Goal: Transaction & Acquisition: Purchase product/service

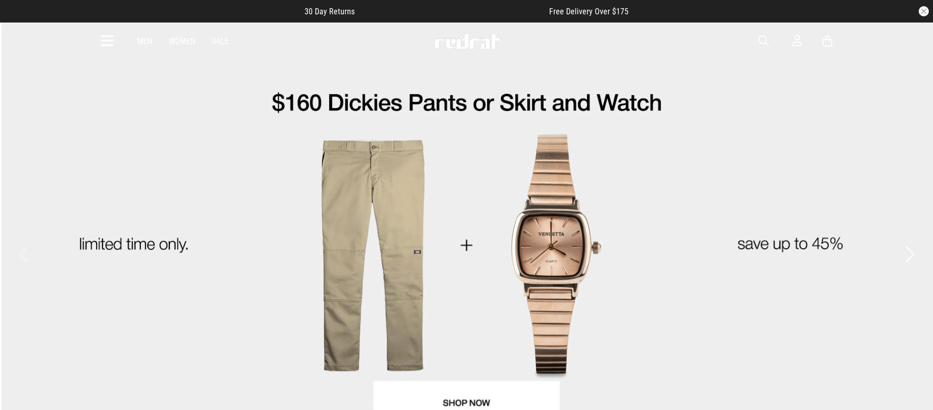
click at [106, 37] on icon at bounding box center [107, 41] width 13 height 17
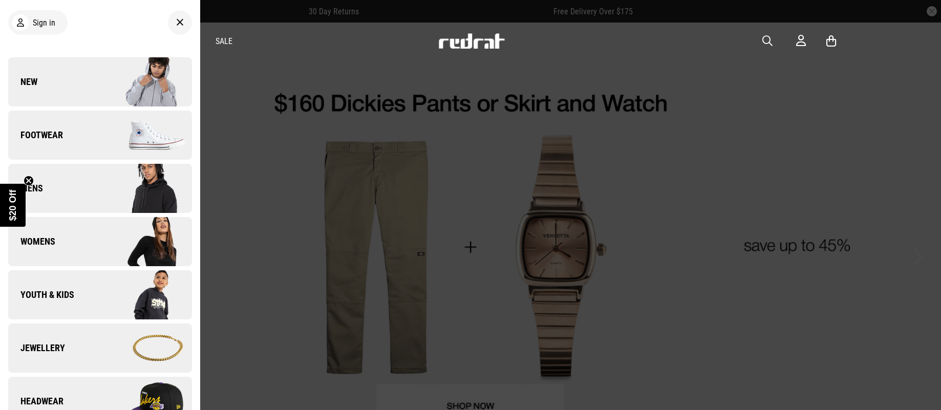
click at [51, 120] on link "Footwear" at bounding box center [100, 135] width 184 height 49
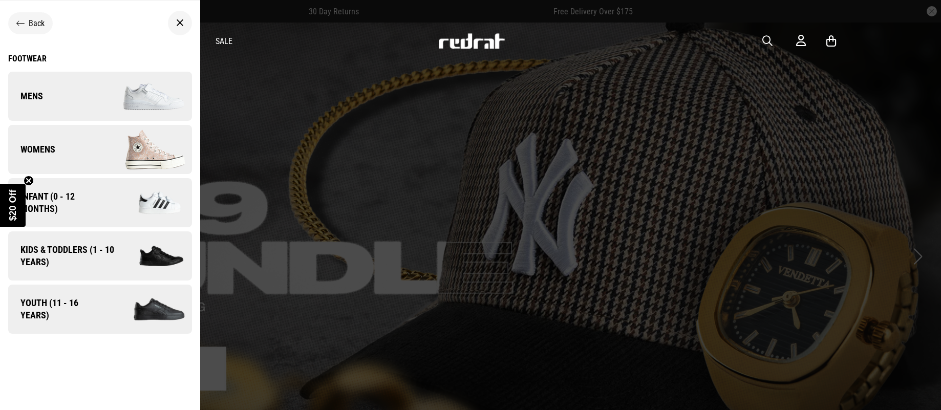
click at [59, 204] on span "Infant (0 - 12 months)" at bounding box center [57, 202] width 99 height 25
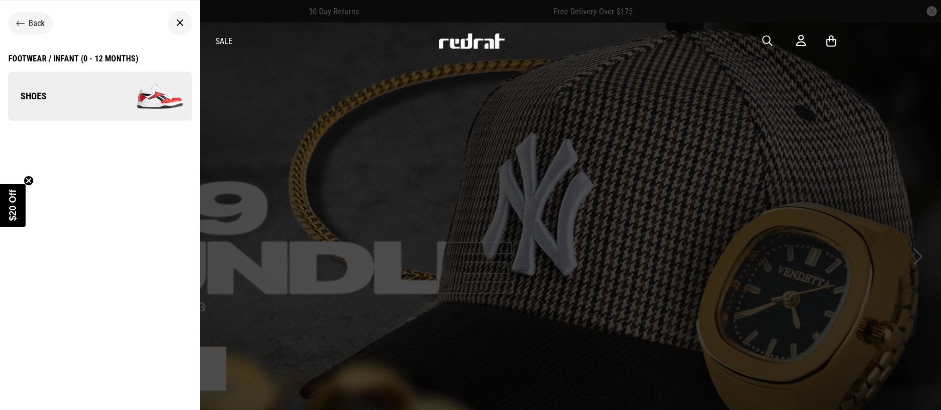
click at [71, 95] on link "Shoes" at bounding box center [100, 96] width 184 height 49
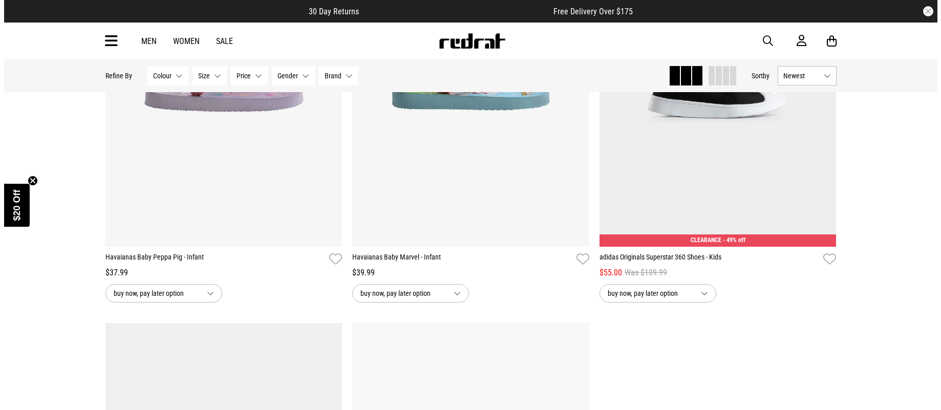
scroll to position [2457, 0]
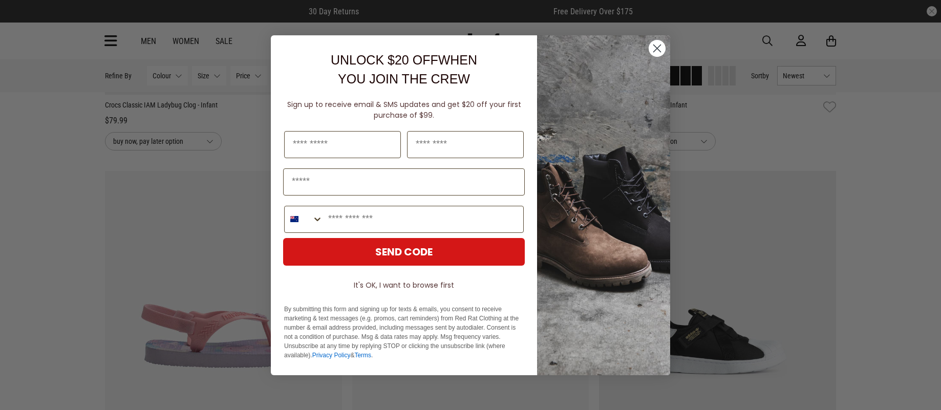
click at [654, 52] on circle "Close dialog" at bounding box center [657, 47] width 17 height 17
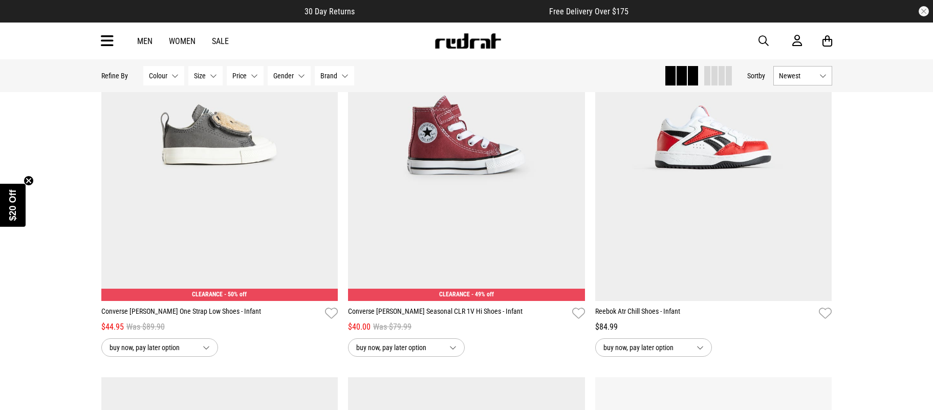
scroll to position [1741, 0]
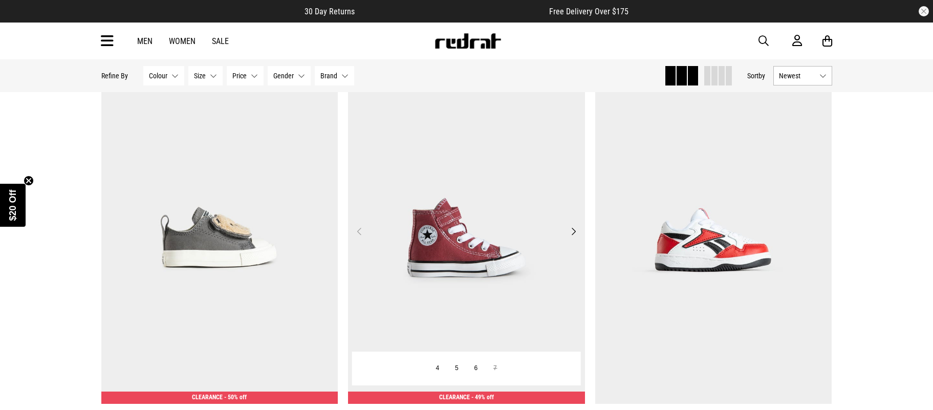
click at [494, 205] on img at bounding box center [466, 238] width 237 height 332
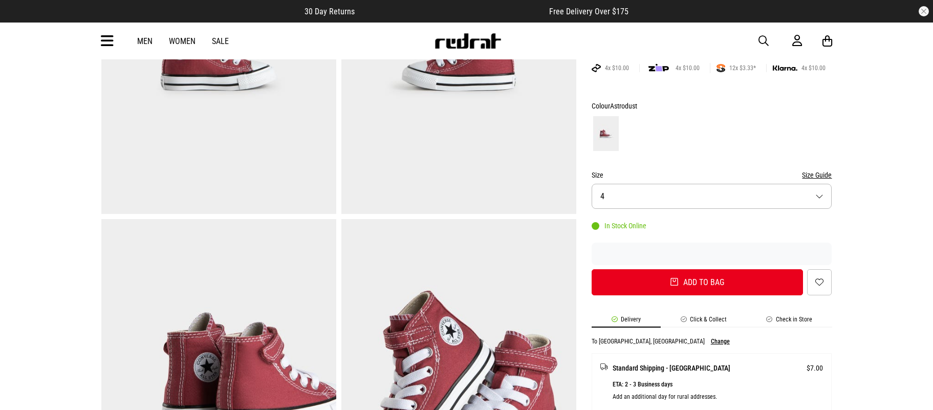
scroll to position [307, 0]
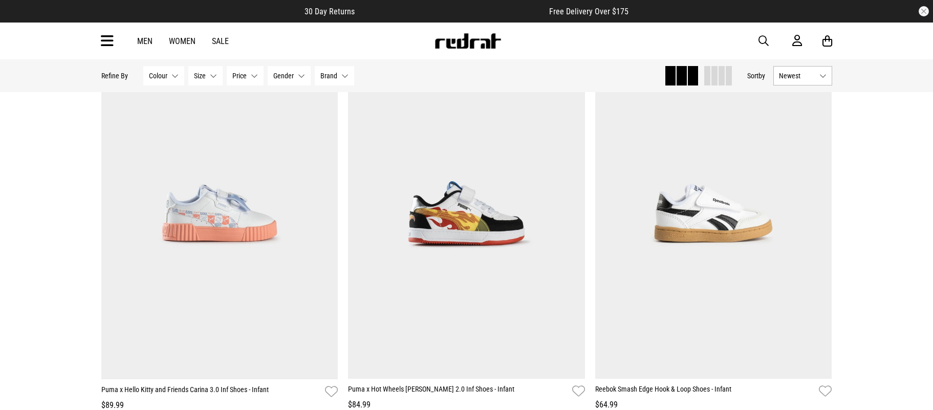
scroll to position [388, 0]
